Goal: Task Accomplishment & Management: Manage account settings

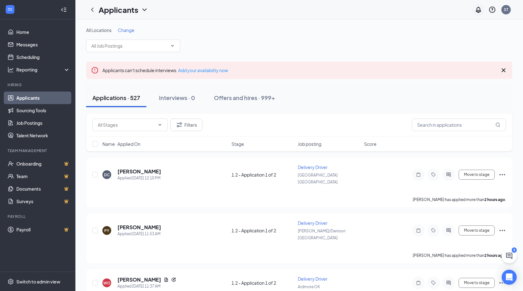
click at [477, 12] on icon "Notifications" at bounding box center [478, 10] width 8 height 8
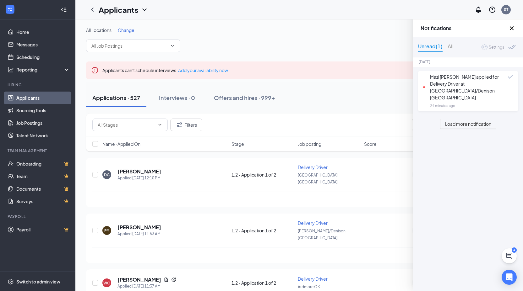
click at [510, 27] on icon "Cross" at bounding box center [512, 28] width 8 height 8
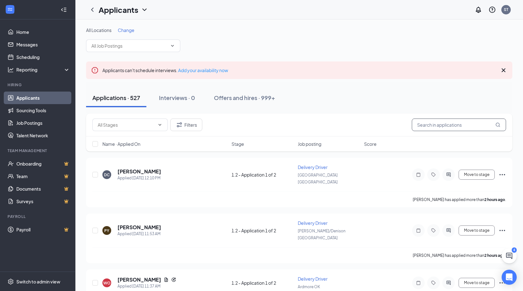
click at [460, 122] on input "text" at bounding box center [459, 125] width 94 height 13
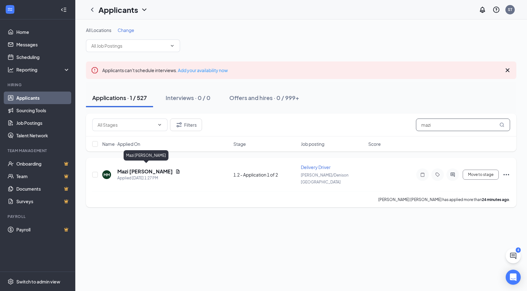
type input "mazi"
click at [173, 169] on h5 "Mazi [PERSON_NAME]" at bounding box center [145, 171] width 56 height 7
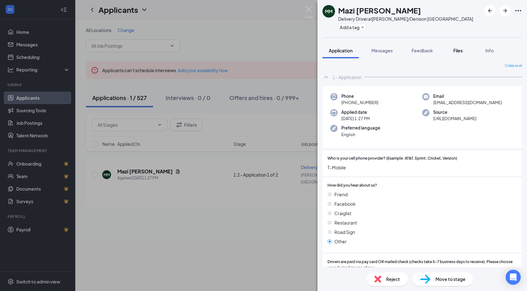
click at [456, 54] on button "Files" at bounding box center [458, 51] width 25 height 16
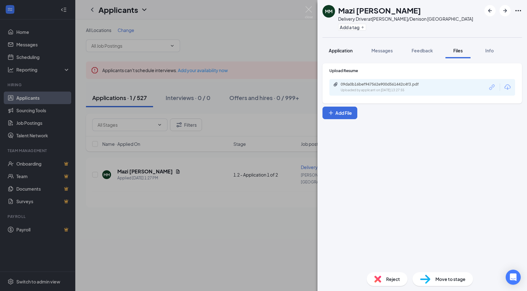
click at [332, 49] on span "Application" at bounding box center [341, 51] width 24 height 6
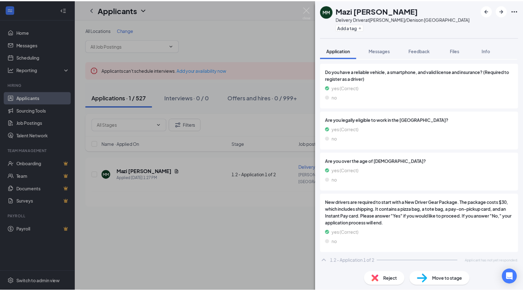
scroll to position [296, 0]
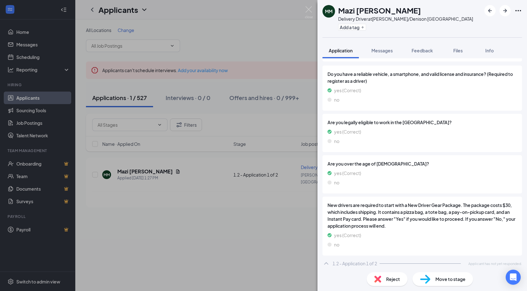
click at [421, 13] on h1 "Mazi [PERSON_NAME]" at bounding box center [379, 10] width 83 height 11
copy h1 "Mazi [PERSON_NAME]"
click at [311, 8] on img at bounding box center [309, 12] width 8 height 12
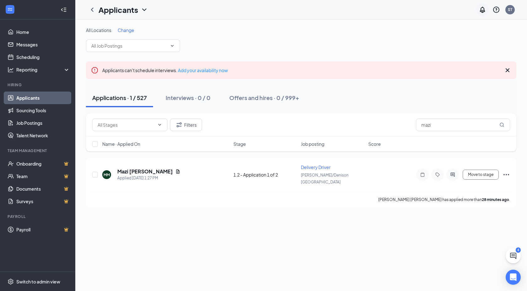
click at [482, 9] on icon "Notifications" at bounding box center [483, 10] width 8 height 8
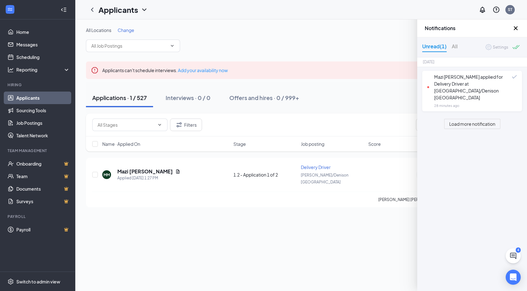
click at [517, 46] on div at bounding box center [517, 48] width 8 height 6
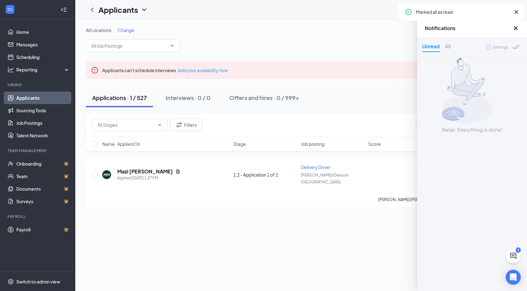
click at [517, 25] on icon "Cross" at bounding box center [516, 28] width 8 height 8
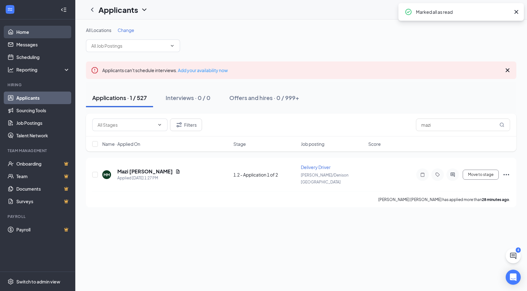
drag, startPoint x: 40, startPoint y: 25, endPoint x: 40, endPoint y: 28, distance: 3.2
click at [40, 25] on ul "Home Messages Scheduling Reporting Hiring Applicants Sourcing Tools Job Posting…" at bounding box center [37, 145] width 75 height 252
click at [39, 31] on link "Home" at bounding box center [43, 32] width 54 height 13
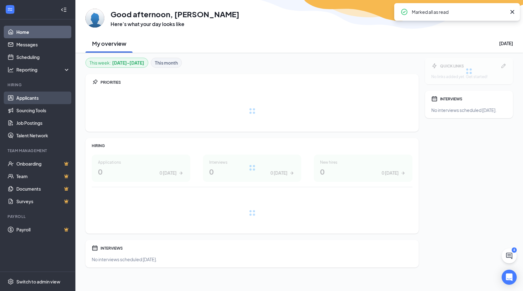
click at [38, 99] on link "Applicants" at bounding box center [43, 98] width 54 height 13
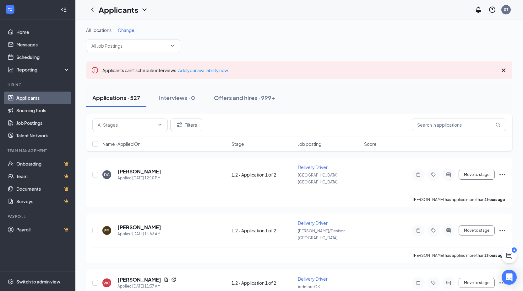
click at [124, 96] on div "Applications · 527" at bounding box center [116, 98] width 48 height 8
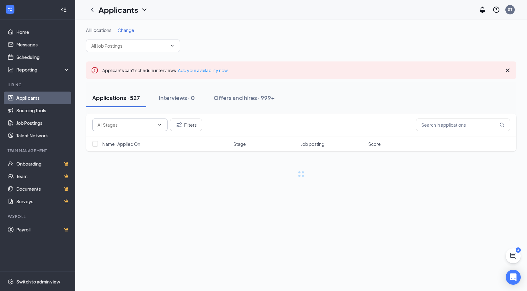
click at [123, 122] on input "text" at bounding box center [126, 125] width 57 height 7
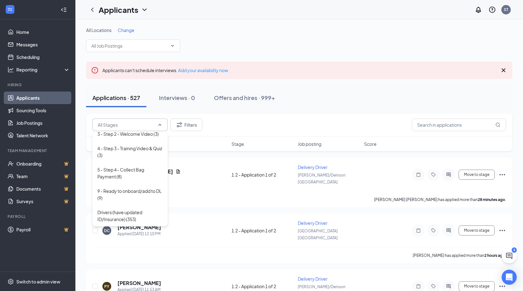
scroll to position [63, 0]
